Goal: Task Accomplishment & Management: Manage account settings

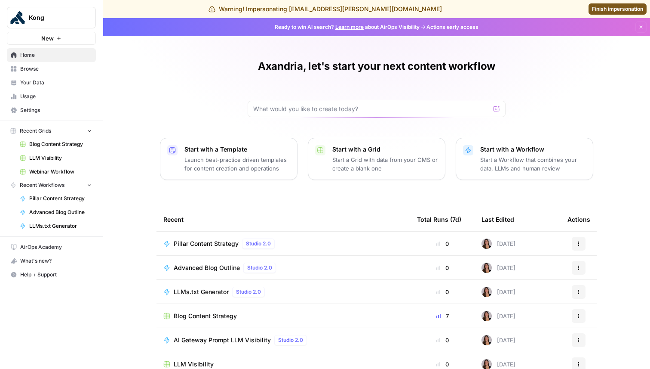
click at [48, 111] on span "Settings" at bounding box center [56, 110] width 72 height 8
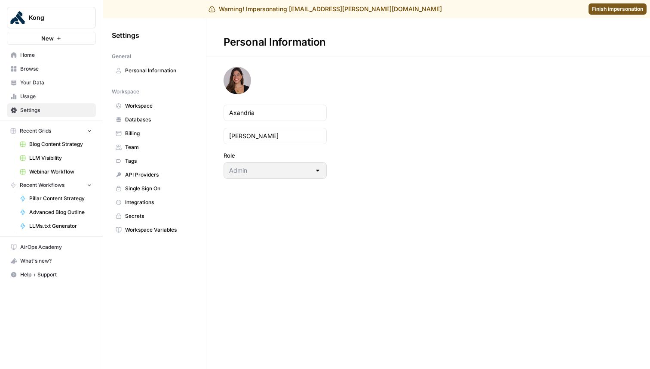
click at [140, 146] on span "Team" at bounding box center [159, 147] width 68 height 8
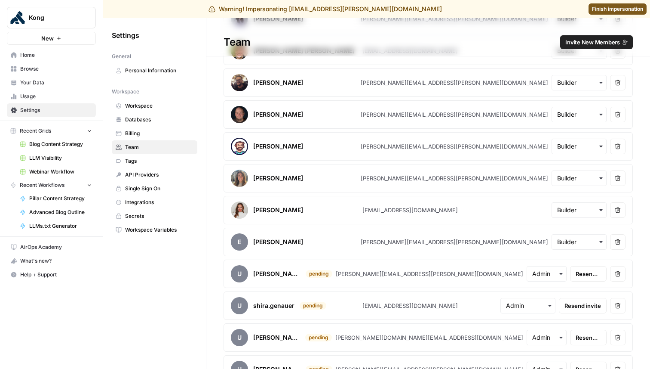
scroll to position [239, 0]
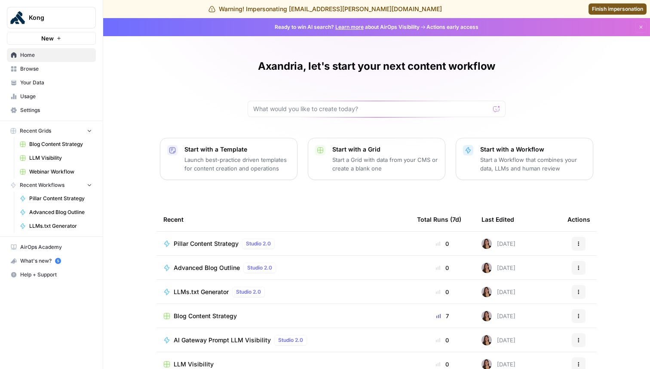
click at [602, 11] on span "Finish impersonation" at bounding box center [617, 9] width 51 height 8
